Goal: Check status

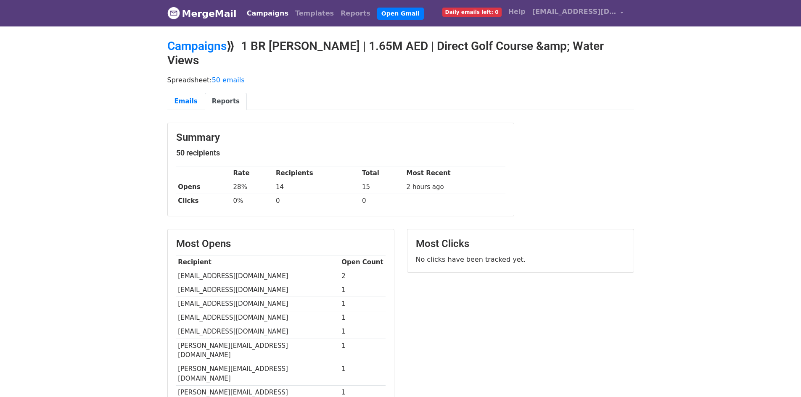
click at [225, 93] on link "Reports" at bounding box center [226, 101] width 42 height 17
click at [192, 93] on link "Emails" at bounding box center [185, 101] width 37 height 17
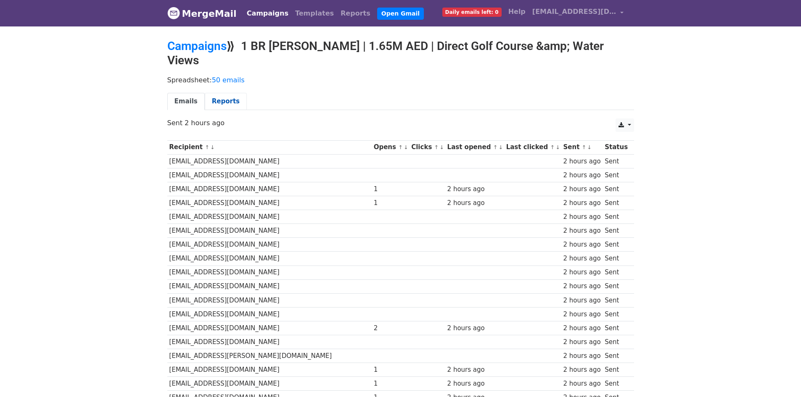
click at [216, 93] on link "Reports" at bounding box center [226, 101] width 42 height 17
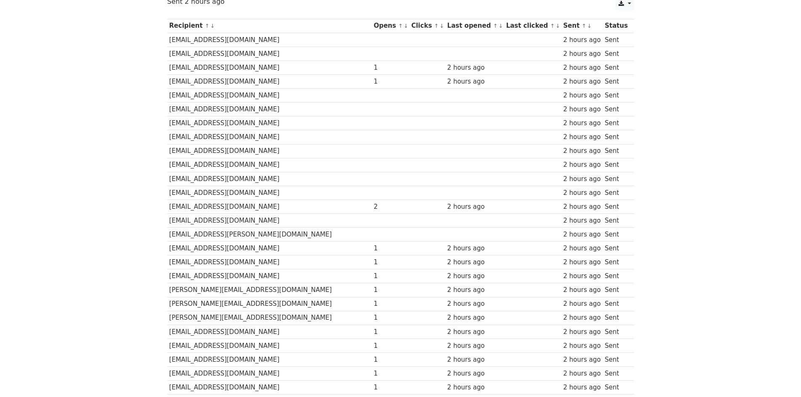
scroll to position [207, 0]
